Goal: Information Seeking & Learning: Learn about a topic

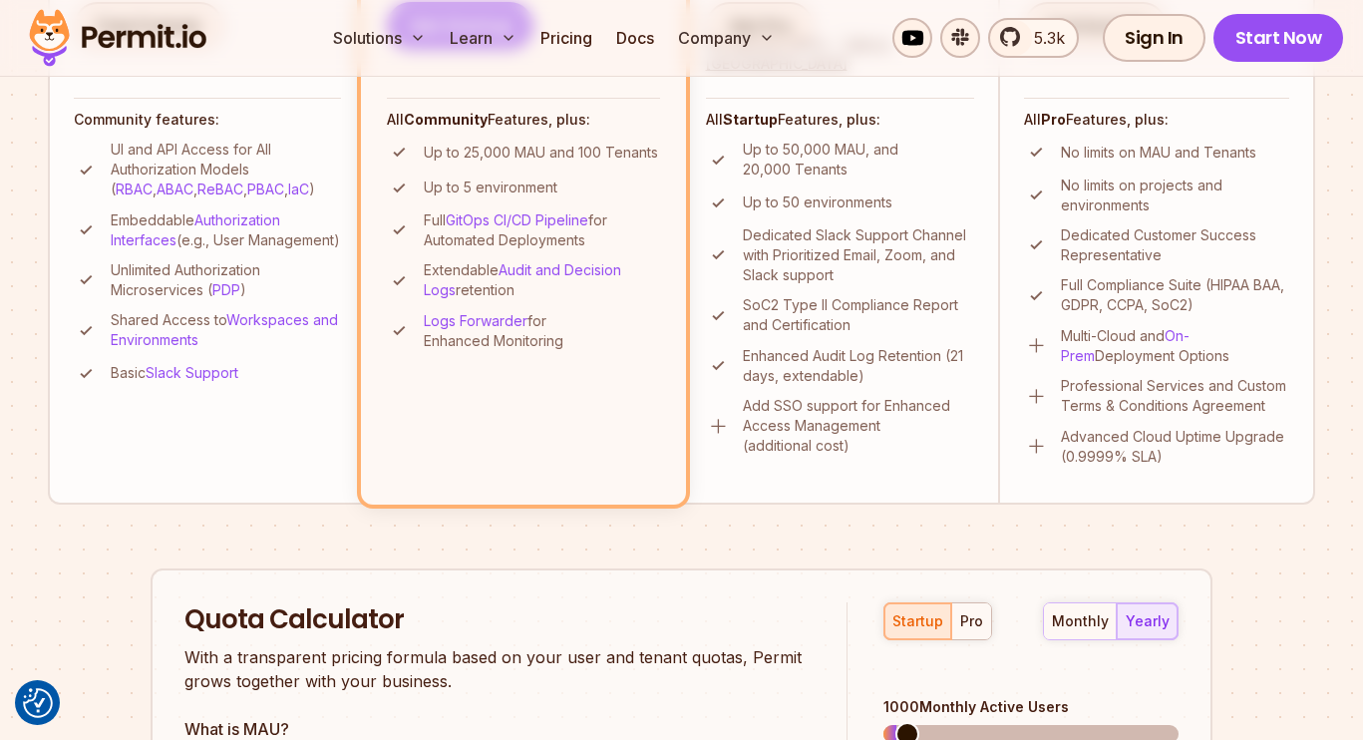
scroll to position [793, 0]
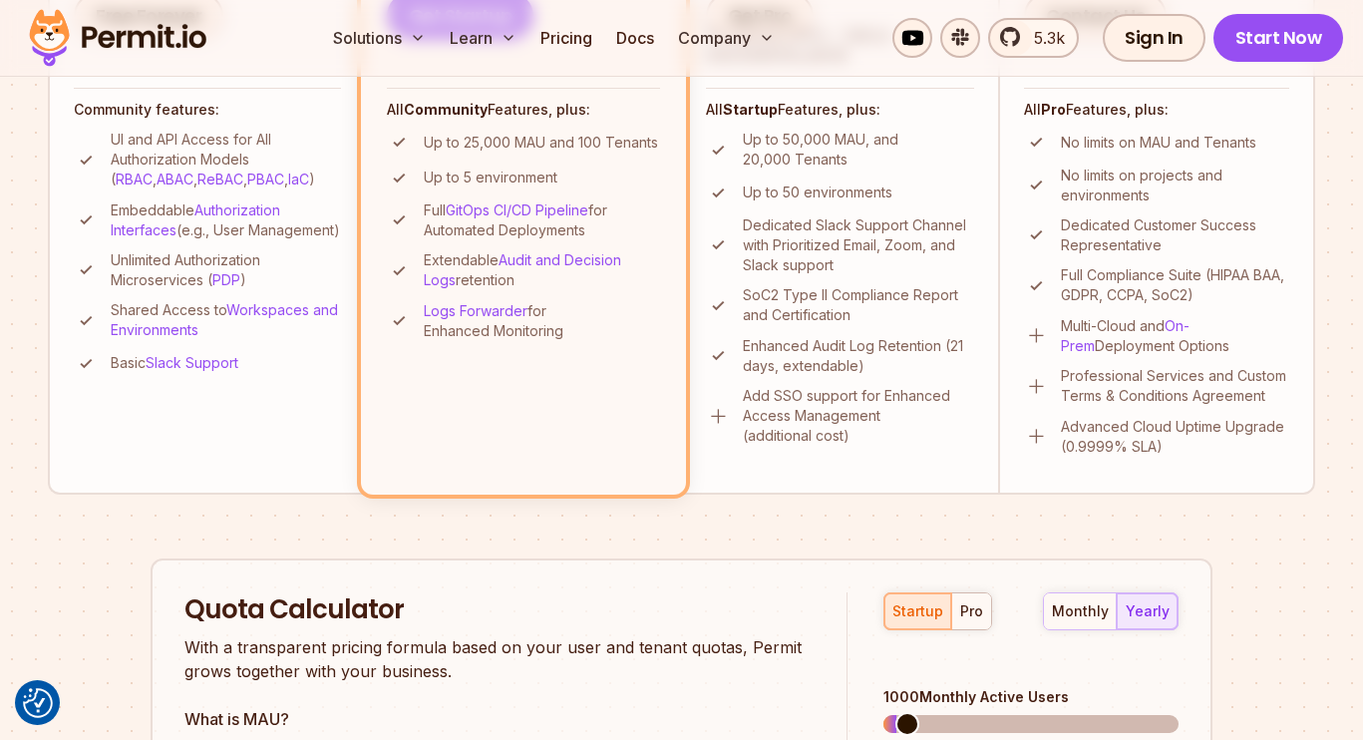
click at [1123, 277] on p "Full Compliance Suite (HIPAA BAA, GDPR, CCPA, SoC2)" at bounding box center [1175, 285] width 228 height 40
click at [1122, 297] on p "Full Compliance Suite (HIPAA BAA, GDPR, CCPA, SoC2)" at bounding box center [1175, 285] width 228 height 40
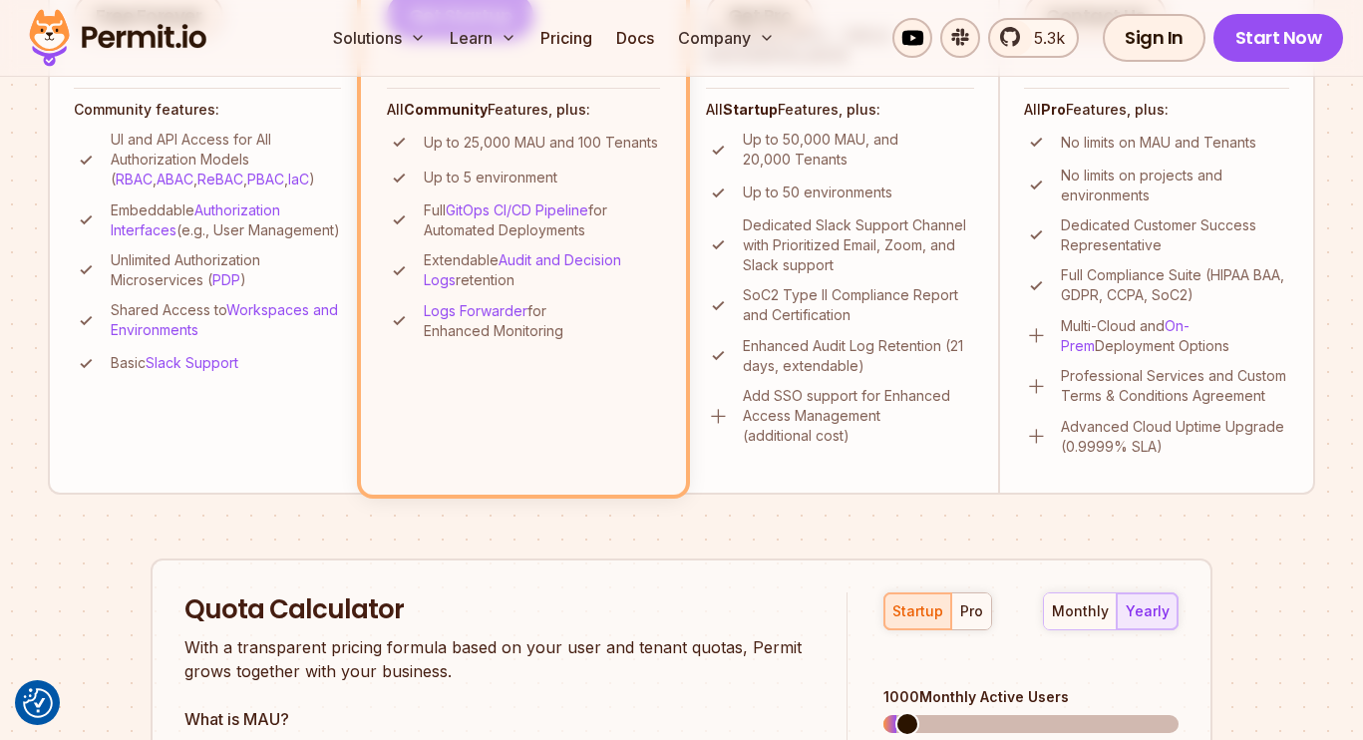
click at [1122, 297] on p "Full Compliance Suite (HIPAA BAA, GDPR, CCPA, SoC2)" at bounding box center [1175, 285] width 228 height 40
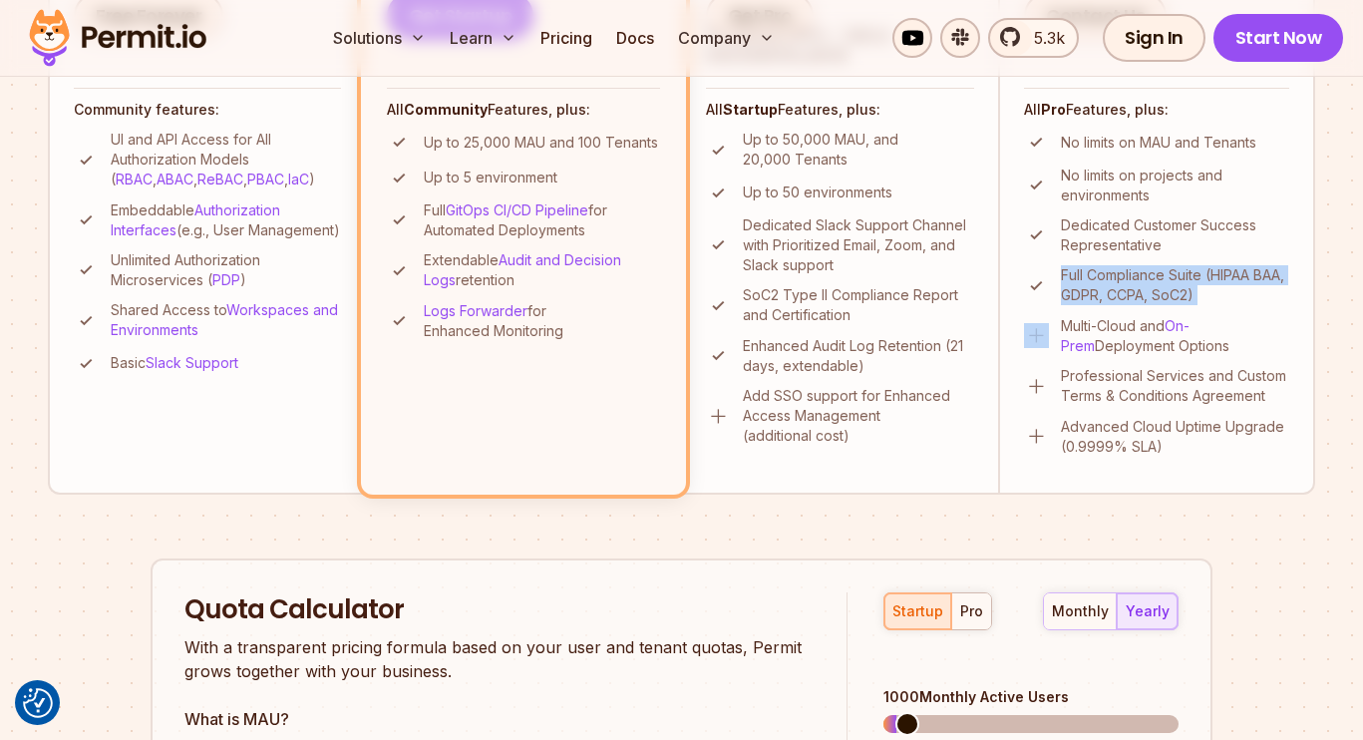
click at [1115, 326] on p "Multi-Cloud and On-Prem Deployment Options" at bounding box center [1175, 336] width 228 height 40
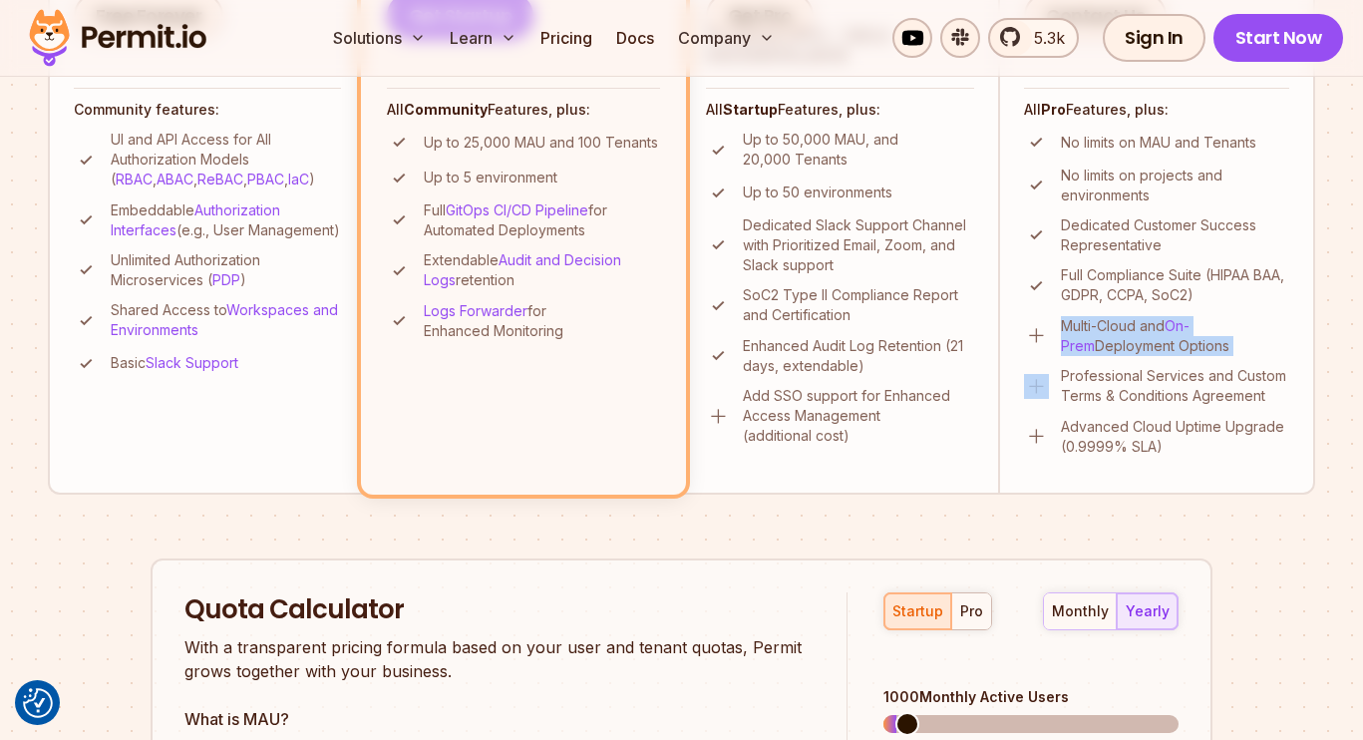
click at [1115, 326] on p "Multi-Cloud and On-Prem Deployment Options" at bounding box center [1175, 336] width 228 height 40
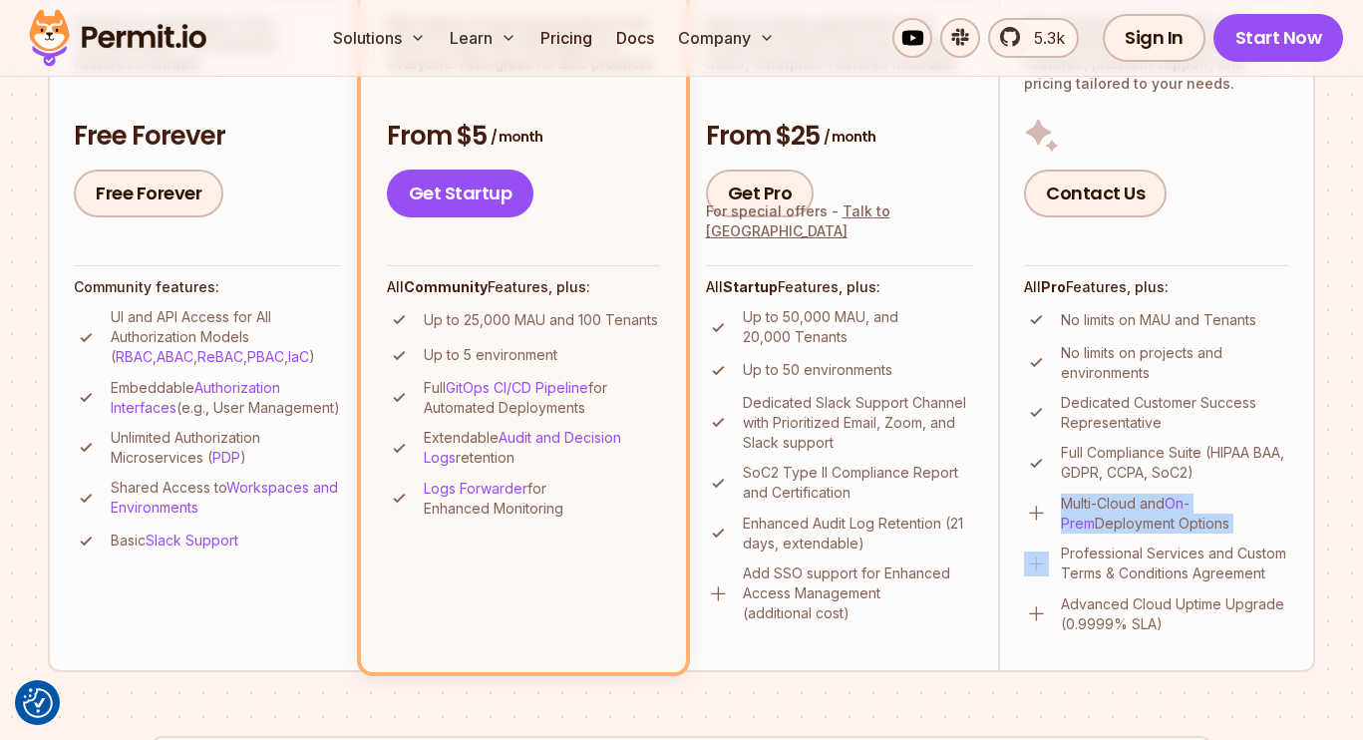
scroll to position [614, 0]
